Goal: Use online tool/utility: Utilize a website feature to perform a specific function

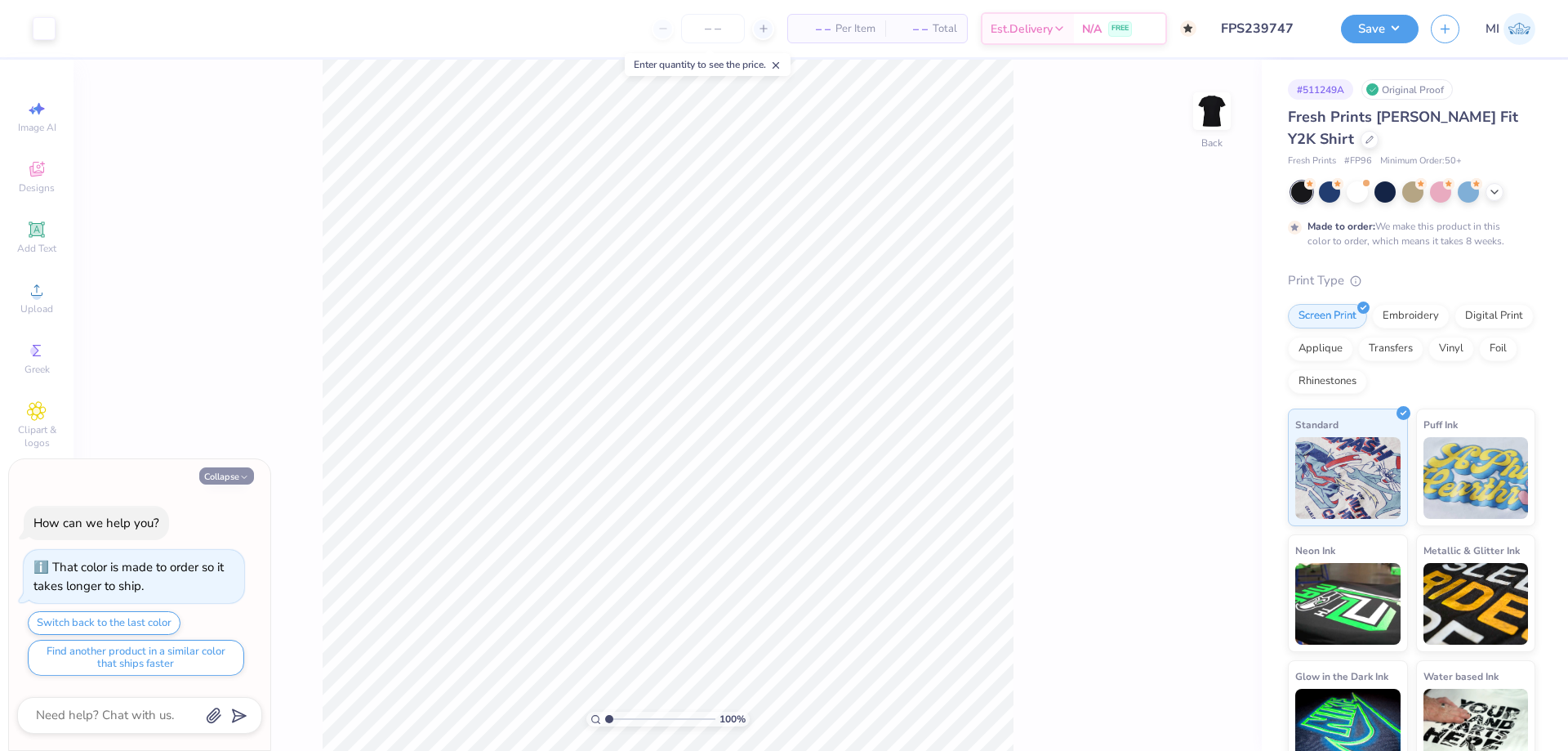
click at [228, 478] on button "Collapse" at bounding box center [226, 476] width 54 height 17
type textarea "x"
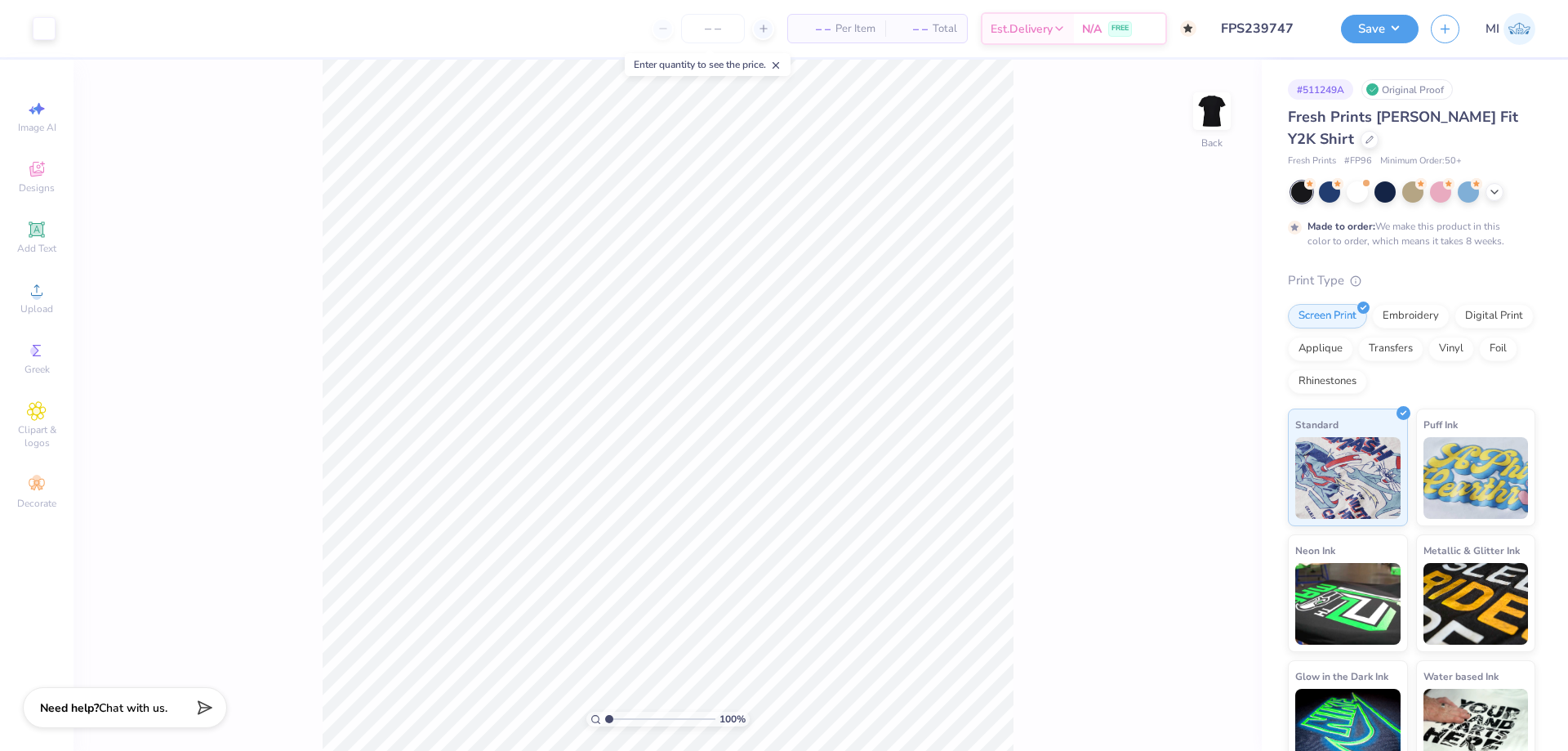
click at [1404, 43] on div "Save MI" at bounding box center [1455, 29] width 227 height 57
click at [1399, 39] on button "Save" at bounding box center [1379, 29] width 77 height 29
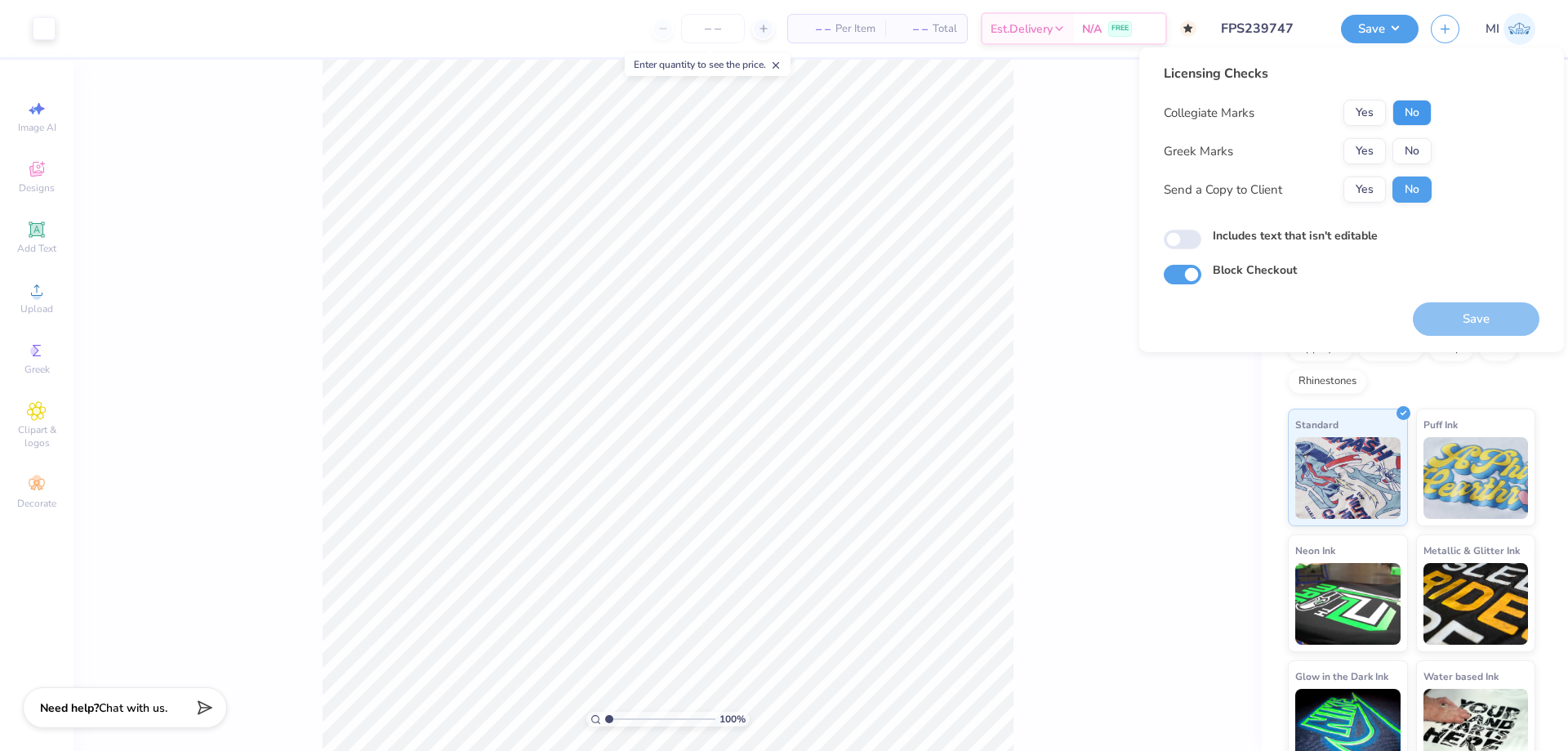
click at [1410, 109] on button "No" at bounding box center [1412, 112] width 39 height 26
click at [1377, 141] on button "Yes" at bounding box center [1364, 151] width 43 height 26
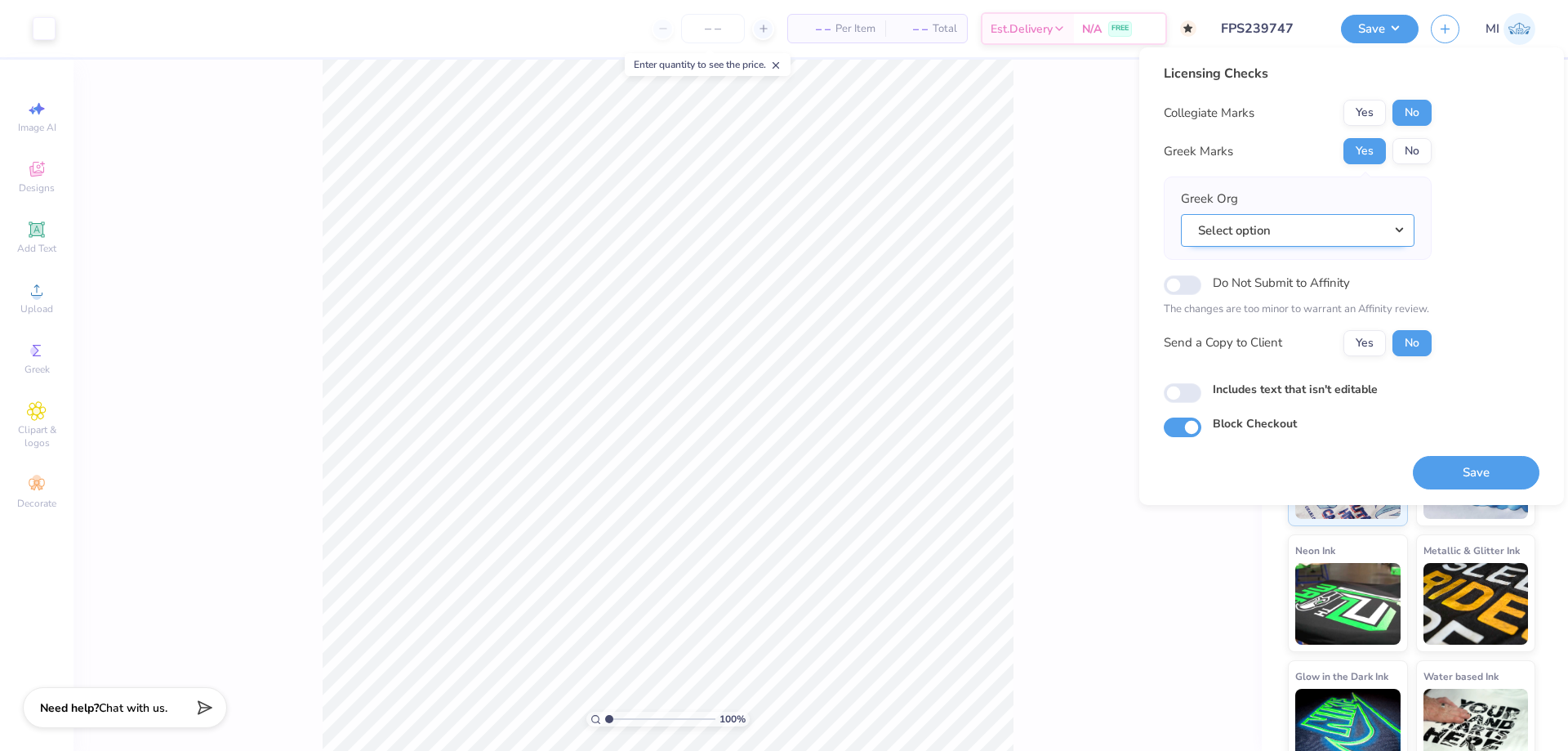
click at [1344, 219] on button "Select option" at bounding box center [1297, 231] width 233 height 33
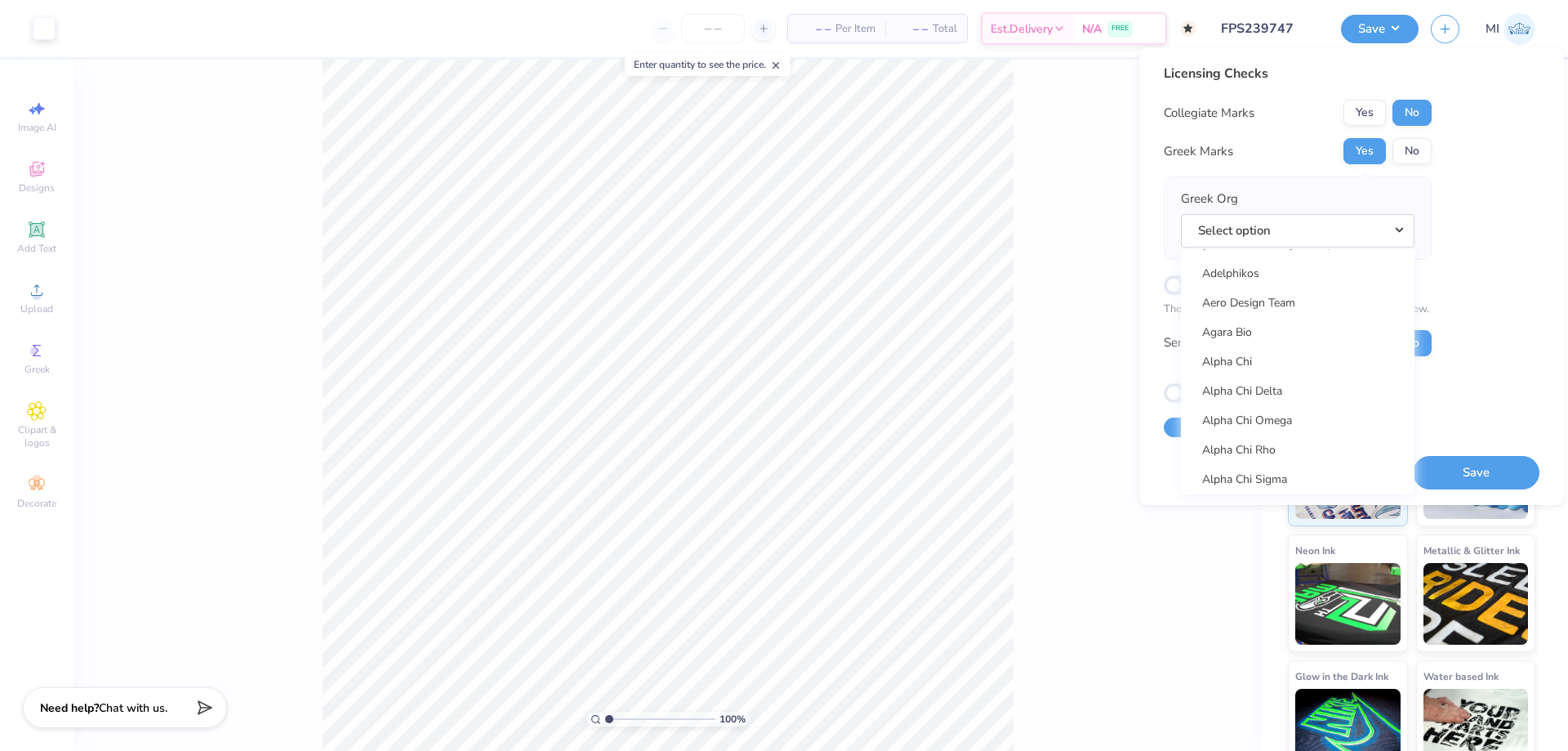
scroll to position [98, 0]
click at [1281, 411] on link "Alpha Chi Omega" at bounding box center [1297, 406] width 220 height 27
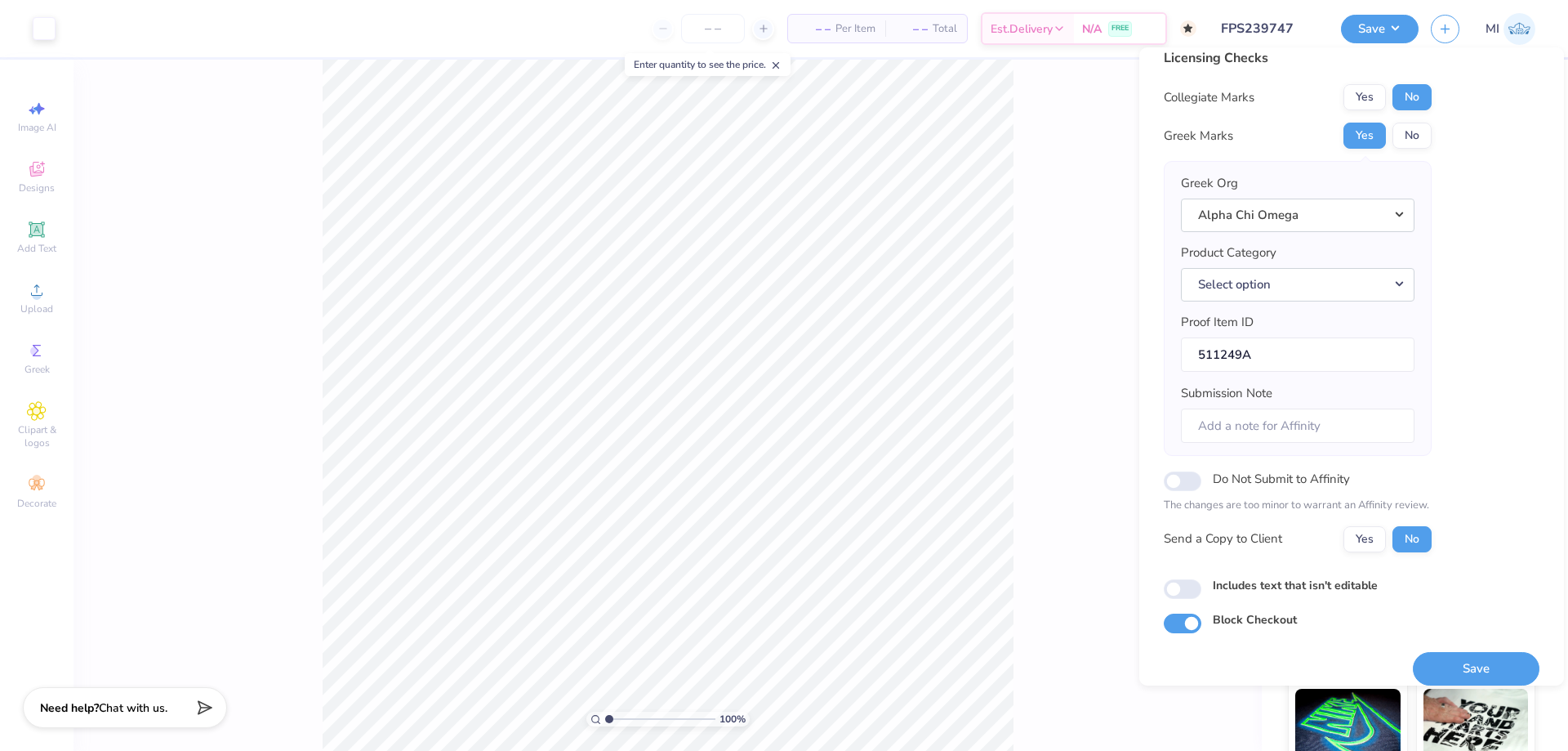
scroll to position [31, 0]
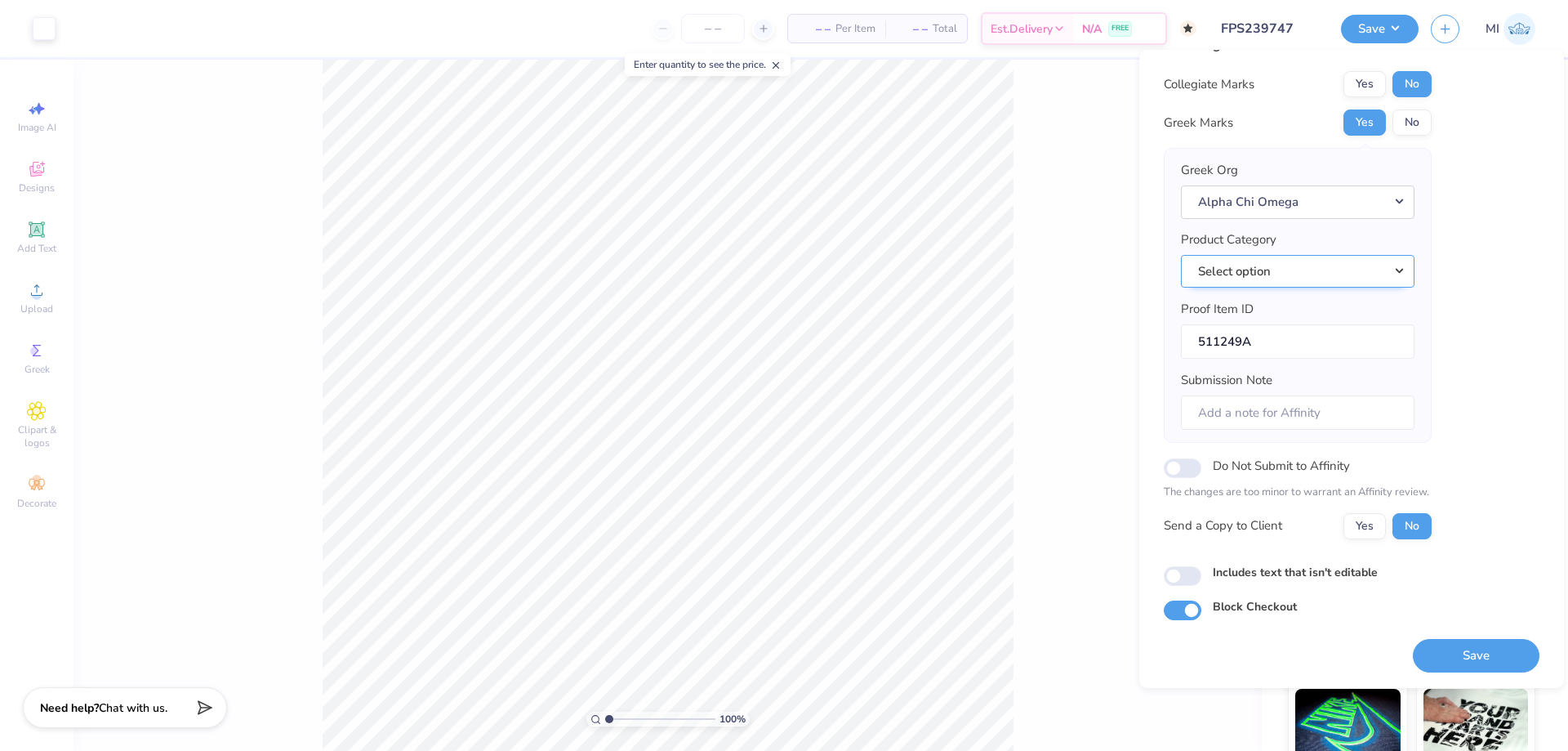
click at [1281, 259] on button "Select option" at bounding box center [1297, 271] width 233 height 33
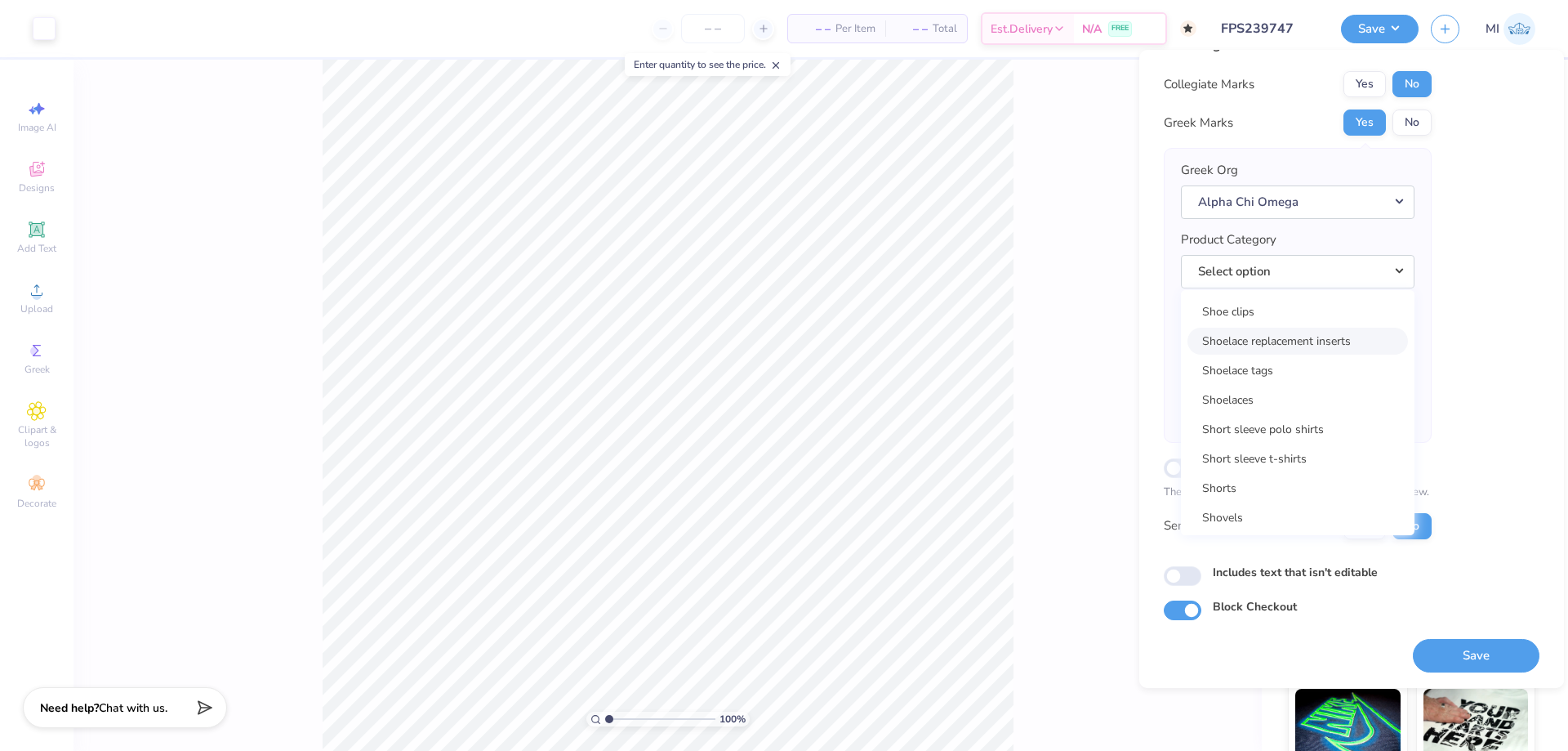
scroll to position [23564, 0]
click at [1292, 454] on link "Short sleeve t-shirts" at bounding box center [1297, 455] width 220 height 27
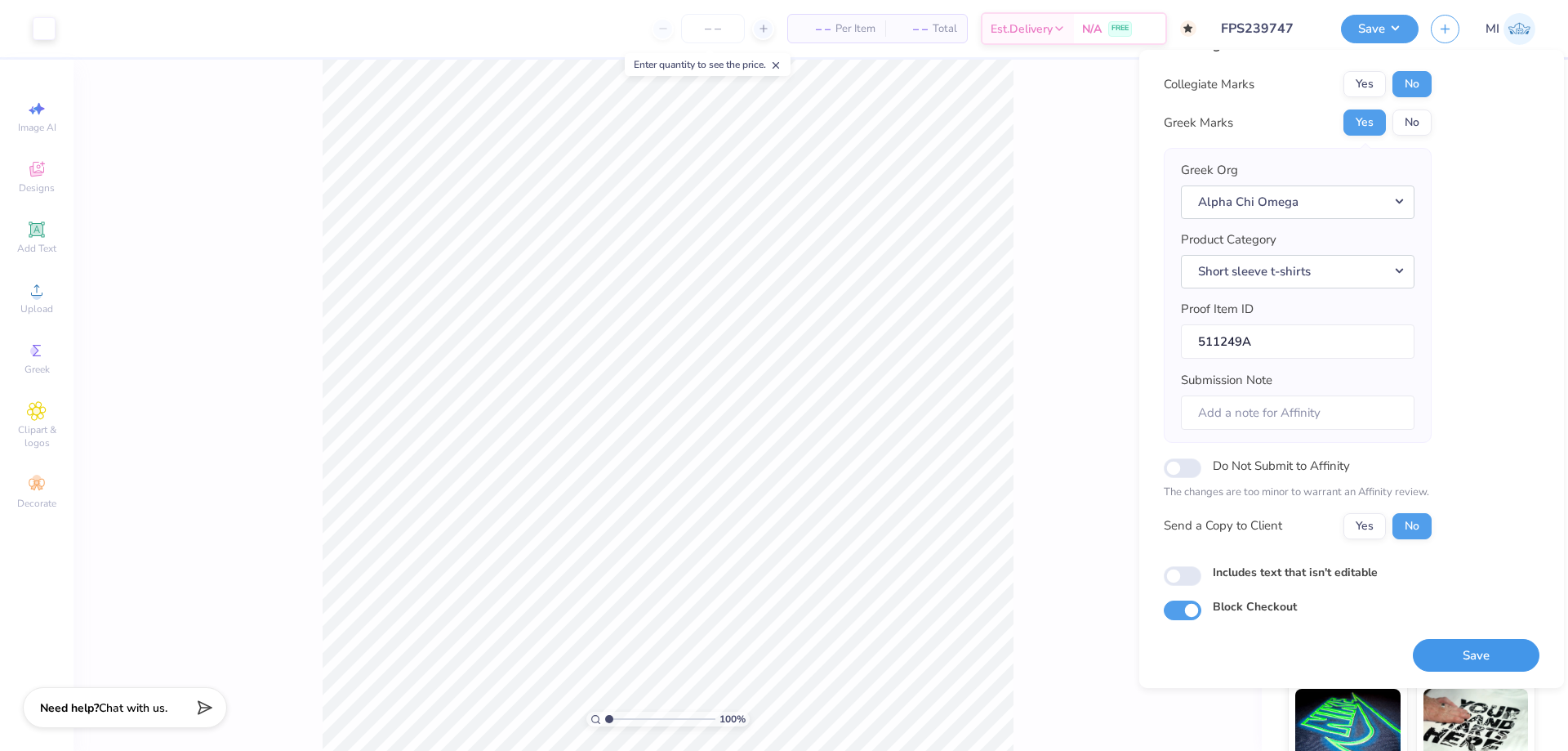
click at [1474, 654] on button "Save" at bounding box center [1476, 655] width 127 height 33
